Goal: Obtain resource: Download file/media

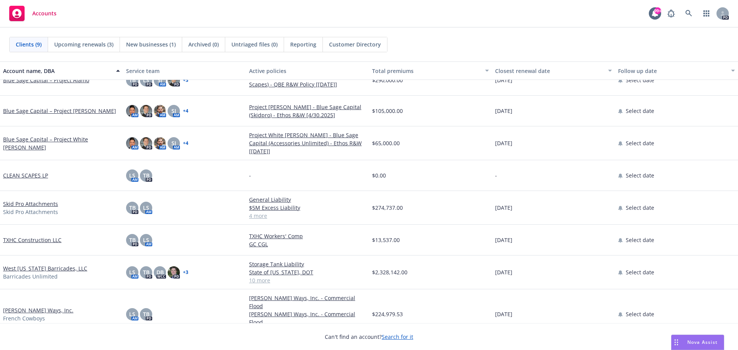
scroll to position [46, 0]
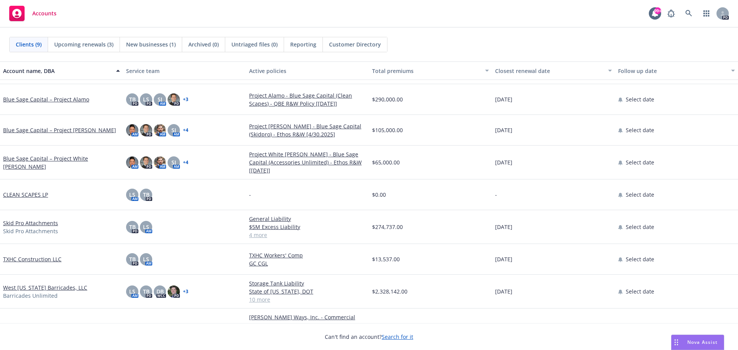
click at [36, 286] on link "West [US_STATE] Barricades, LLC" at bounding box center [45, 288] width 84 height 8
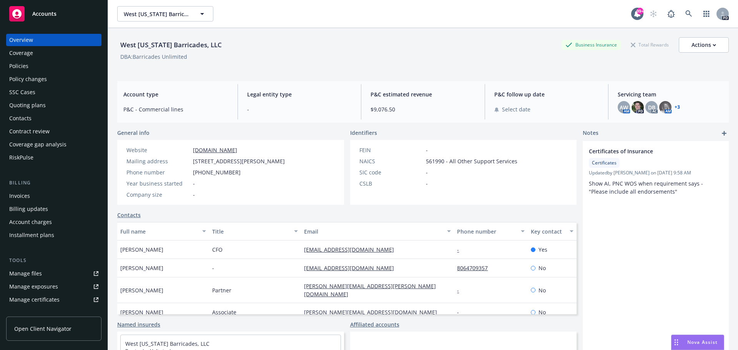
drag, startPoint x: 20, startPoint y: 50, endPoint x: 105, endPoint y: 56, distance: 85.2
click at [20, 50] on div "Coverage" at bounding box center [21, 53] width 24 height 12
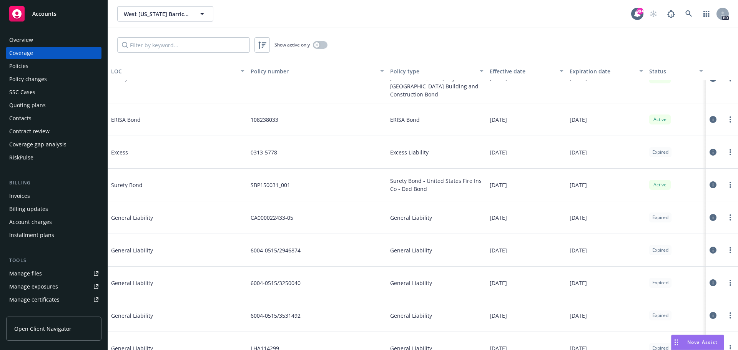
scroll to position [731, 0]
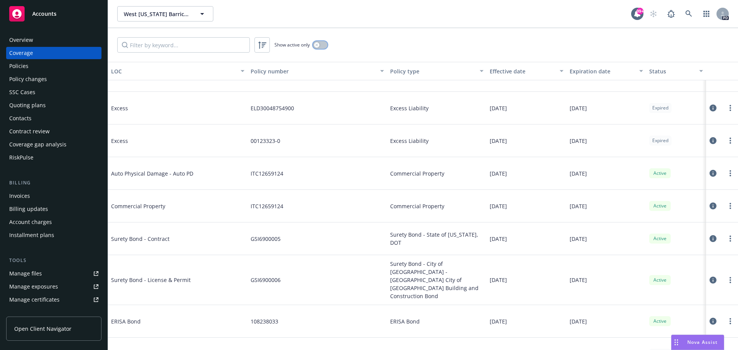
click at [313, 45] on button "button" at bounding box center [320, 45] width 15 height 8
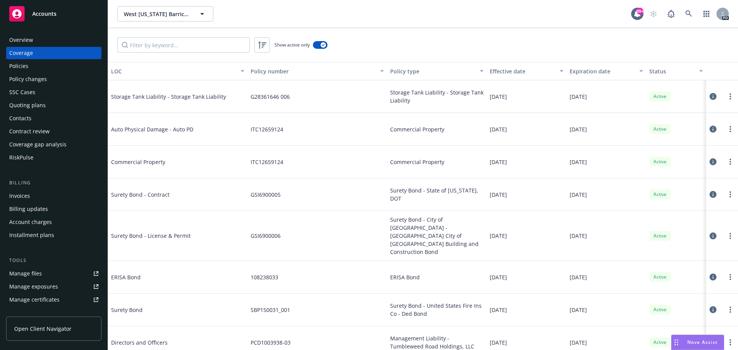
click at [48, 62] on div "Policies" at bounding box center [53, 66] width 89 height 12
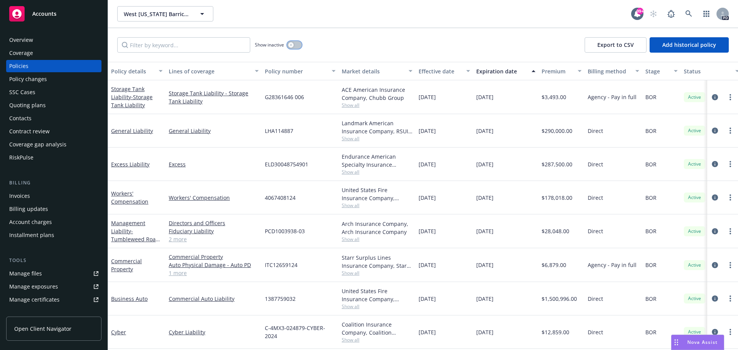
click at [291, 48] on button "button" at bounding box center [294, 45] width 15 height 8
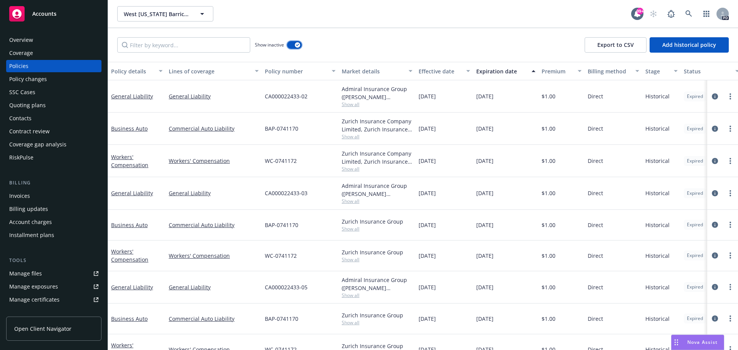
click at [295, 43] on div "button" at bounding box center [297, 44] width 5 height 5
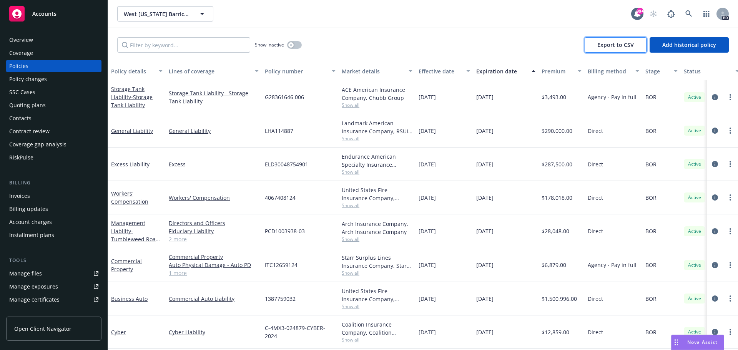
click at [609, 45] on span "Export to CSV" at bounding box center [616, 44] width 37 height 7
